Goal: Task Accomplishment & Management: Complete application form

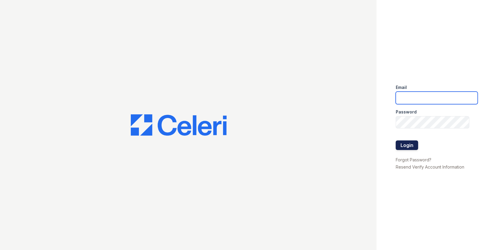
type input "[EMAIL_ADDRESS][DOMAIN_NAME]"
click at [408, 147] on button "Login" at bounding box center [406, 145] width 22 height 10
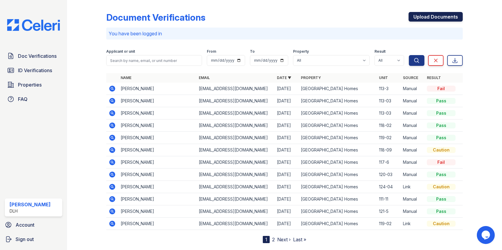
click at [419, 13] on link "Upload Documents" at bounding box center [435, 17] width 54 height 10
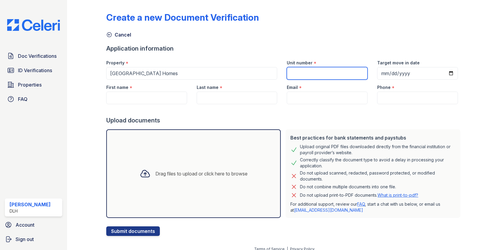
click at [306, 73] on input "Unit number" at bounding box center [327, 73] width 81 height 13
type input "118-06"
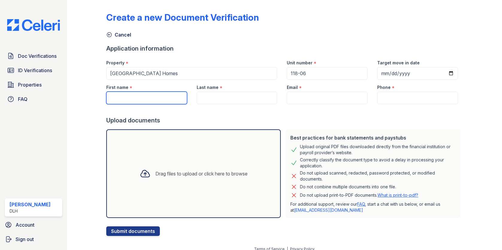
click at [130, 92] on input "First name" at bounding box center [146, 98] width 81 height 13
type input "[PERSON_NAME]"
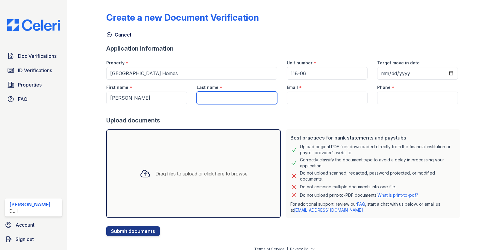
click at [209, 100] on input "Last name" at bounding box center [237, 98] width 81 height 13
type input "[PERSON_NAME]"
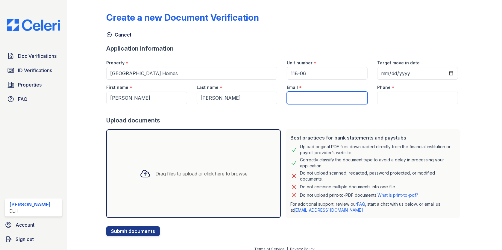
paste input "[EMAIL_ADDRESS][DOMAIN_NAME]"
type input "[EMAIL_ADDRESS][DOMAIN_NAME]"
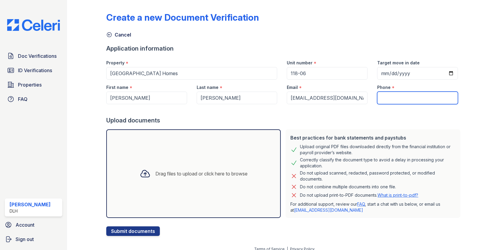
click at [393, 98] on input "Phone" at bounding box center [417, 98] width 81 height 13
paste input "[PHONE_NUMBER]"
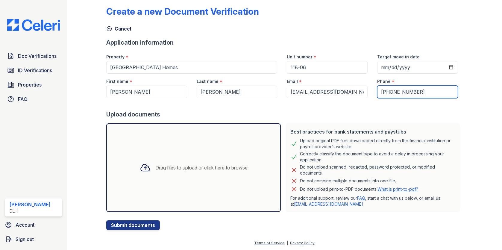
type input "[PHONE_NUMBER]"
click at [152, 176] on div "Drag files to upload or click here to browse" at bounding box center [193, 167] width 117 height 20
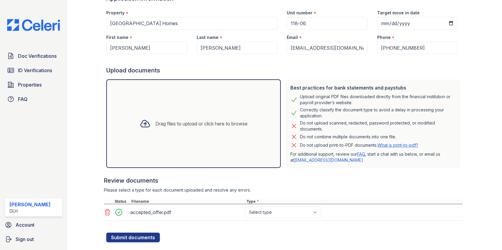
scroll to position [62, 0]
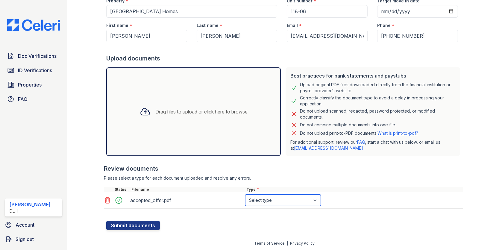
click at [276, 201] on select "Select type Paystub Bank Statement Offer Letter Tax Documents Benefit Award Let…" at bounding box center [283, 199] width 76 height 11
select select "offer_letter"
click at [245, 194] on select "Select type Paystub Bank Statement Offer Letter Tax Documents Benefit Award Let…" at bounding box center [283, 199] width 76 height 11
click at [127, 224] on button "Submit documents" at bounding box center [133, 225] width 54 height 10
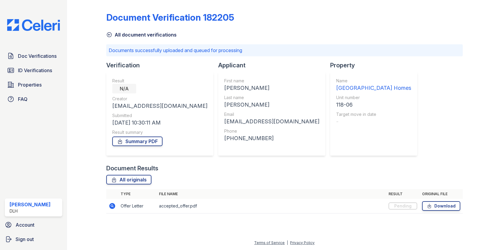
click at [108, 34] on icon at bounding box center [109, 35] width 6 height 6
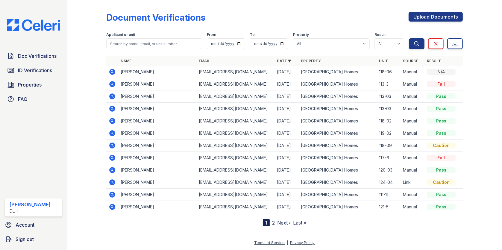
click at [359, 70] on td "[GEOGRAPHIC_DATA] Homes" at bounding box center [337, 72] width 78 height 12
click at [262, 73] on td "[EMAIL_ADDRESS][DOMAIN_NAME]" at bounding box center [235, 72] width 78 height 12
click at [113, 71] on icon at bounding box center [112, 71] width 7 height 7
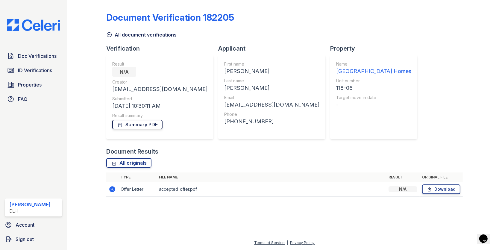
click at [149, 124] on link "Summary PDF" at bounding box center [137, 125] width 50 height 10
